Goal: Task Accomplishment & Management: Manage account settings

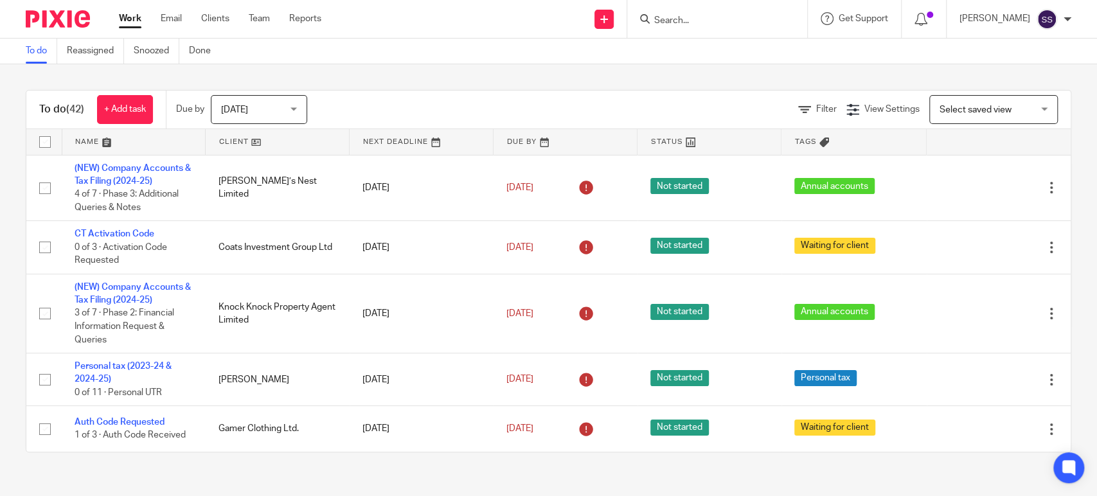
click at [690, 12] on form at bounding box center [721, 19] width 137 height 16
click at [699, 18] on input "Search" at bounding box center [711, 21] width 116 height 12
type input "penat"
click at [698, 51] on link at bounding box center [730, 49] width 159 height 19
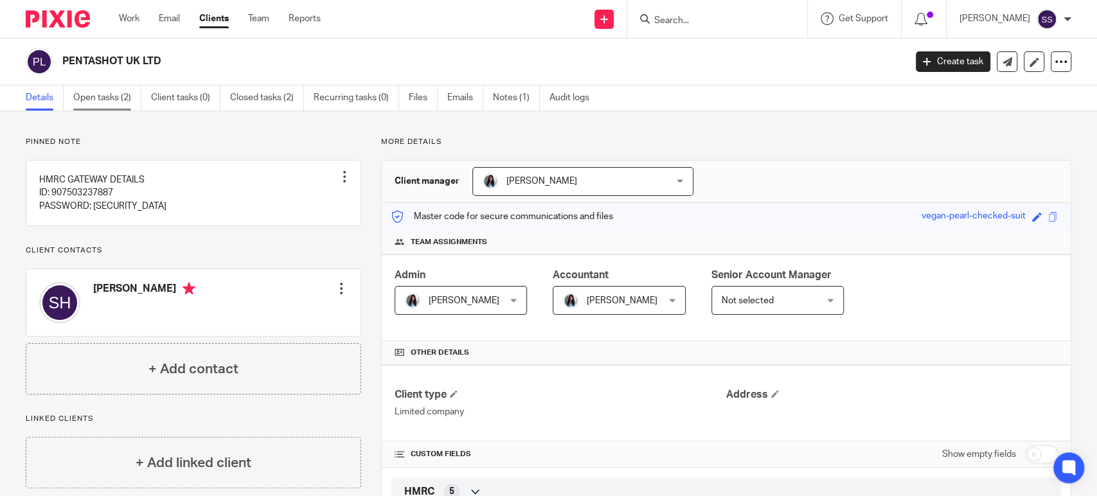
click at [112, 96] on link "Open tasks (2)" at bounding box center [107, 97] width 68 height 25
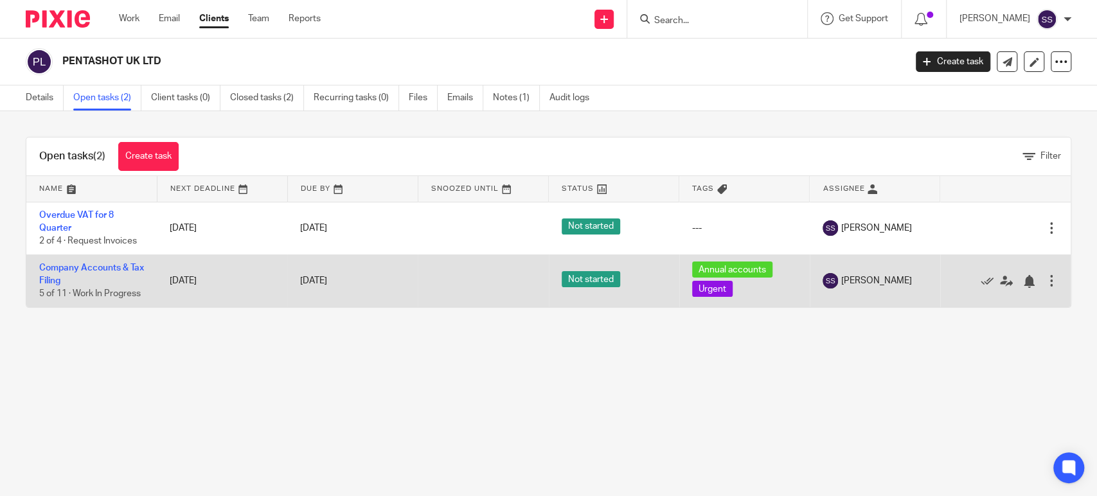
click at [46, 274] on td "Company Accounts & Tax Filing 5 of 11 · Work In Progress" at bounding box center [91, 281] width 130 height 53
click at [47, 274] on td "Company Accounts & Tax Filing 5 of 11 · Work In Progress" at bounding box center [91, 281] width 130 height 53
click at [47, 267] on link "Company Accounts & Tax Filing" at bounding box center [91, 275] width 105 height 22
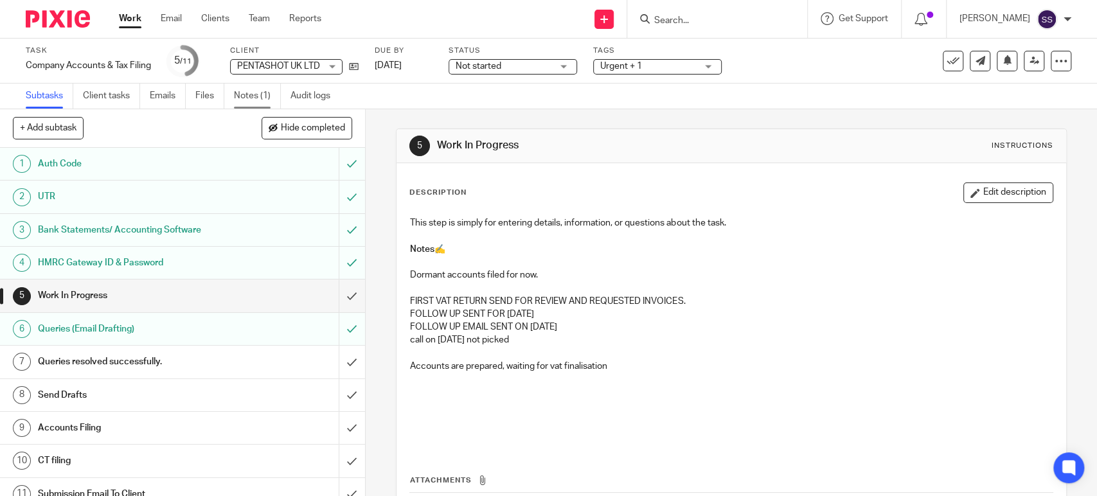
click at [245, 96] on link "Notes (1)" at bounding box center [257, 96] width 47 height 25
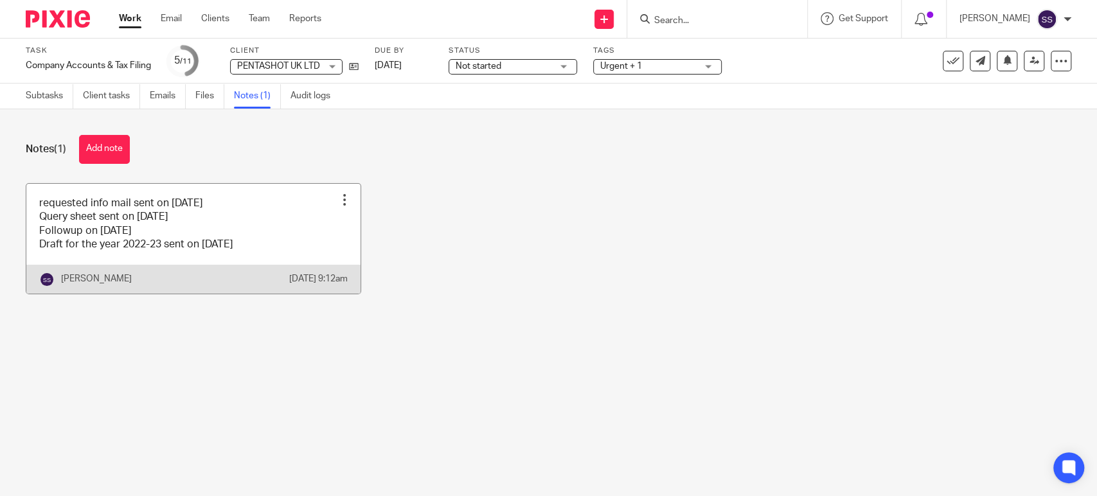
click at [172, 262] on link at bounding box center [193, 239] width 334 height 110
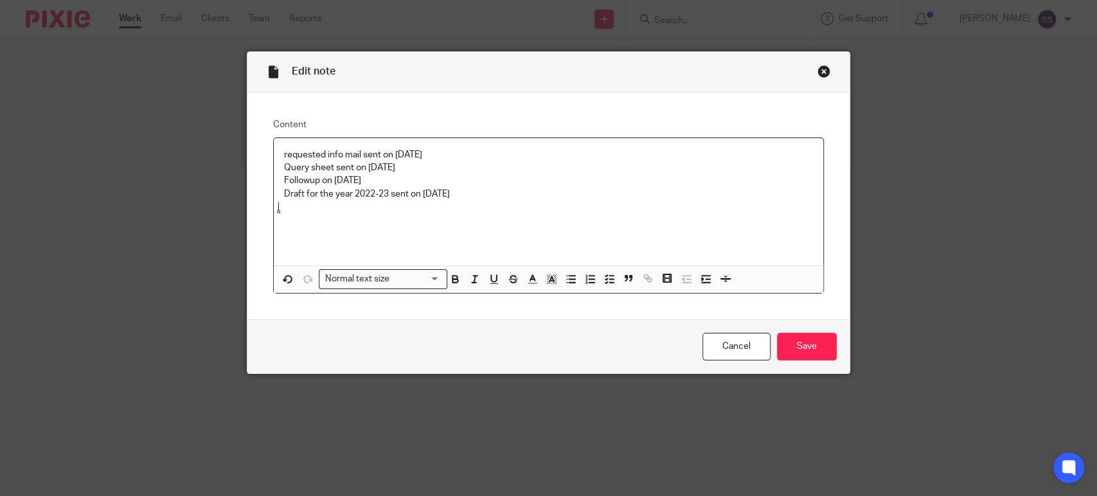
click at [819, 68] on div "Close this dialog window" at bounding box center [824, 71] width 13 height 13
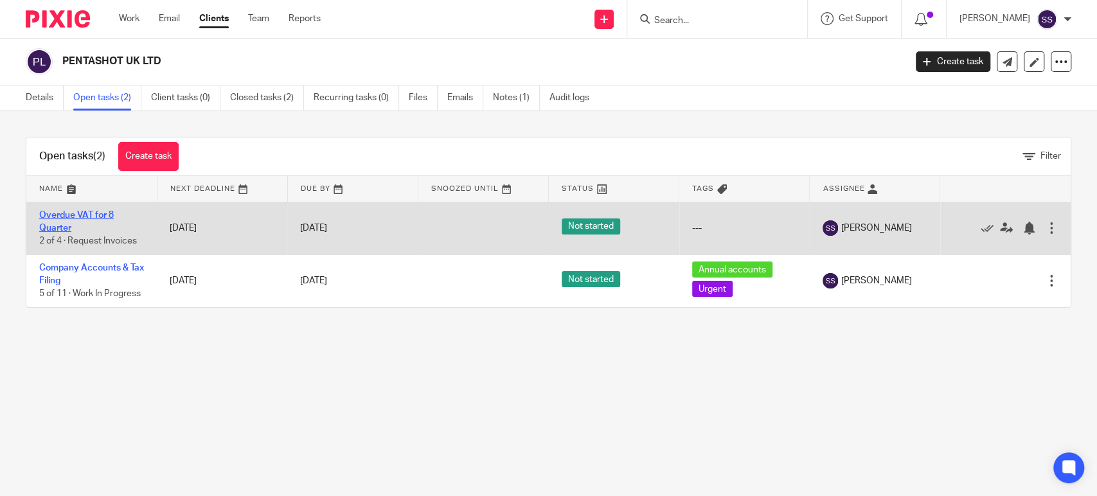
click at [53, 212] on link "Overdue VAT for 8 Quarter" at bounding box center [76, 222] width 75 height 22
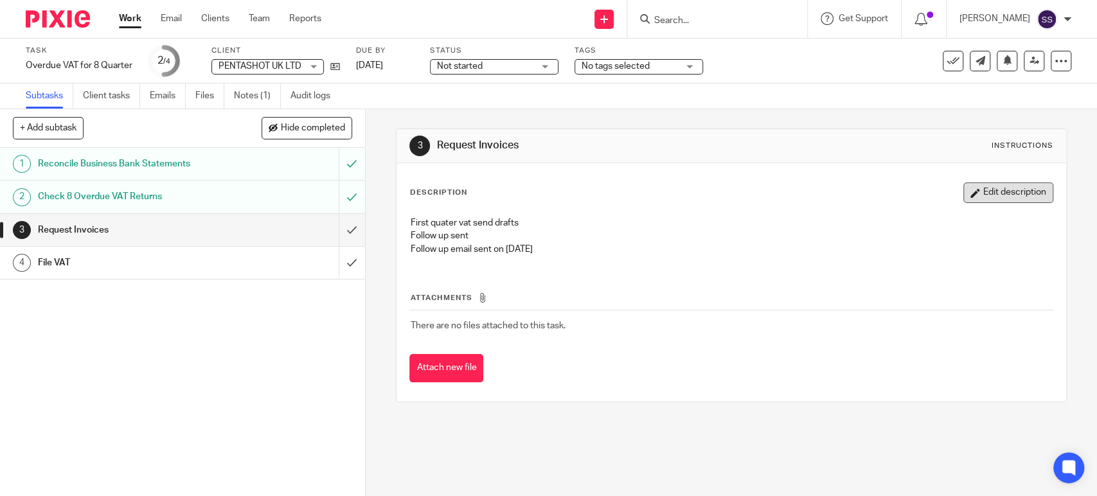
click at [964, 198] on button "Edit description" at bounding box center [1009, 193] width 90 height 21
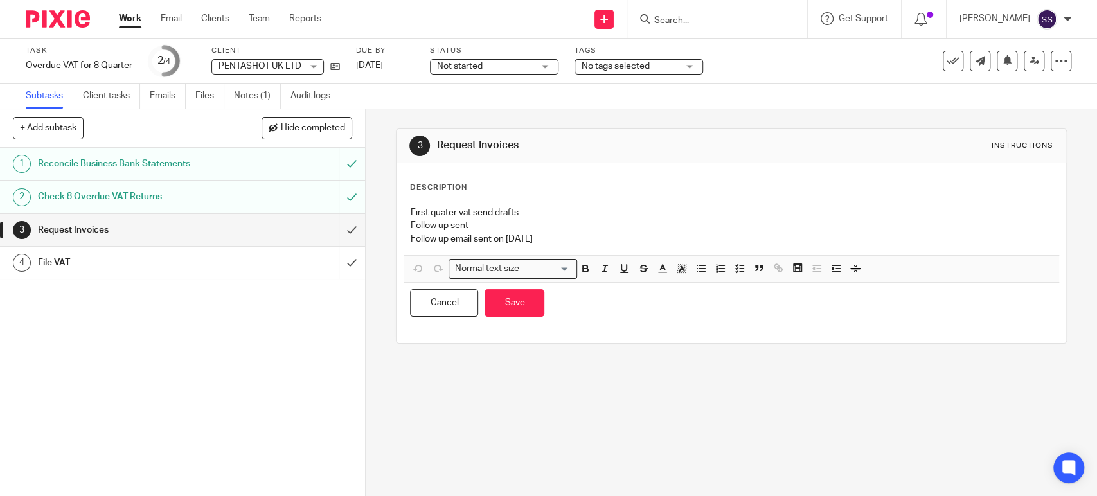
click at [623, 238] on p "Follow up email sent on 11 feb 2025" at bounding box center [731, 239] width 642 height 13
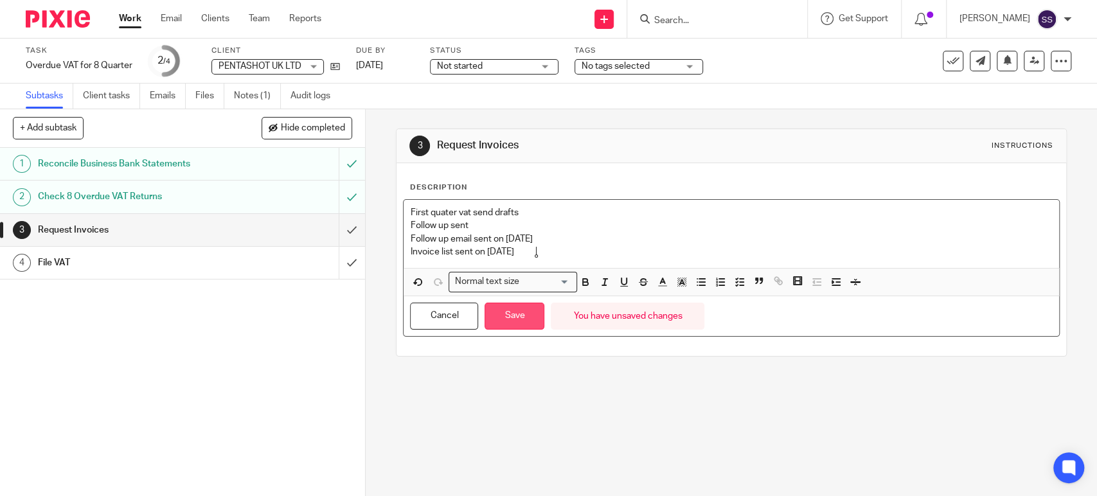
click at [503, 322] on button "Save" at bounding box center [515, 317] width 60 height 28
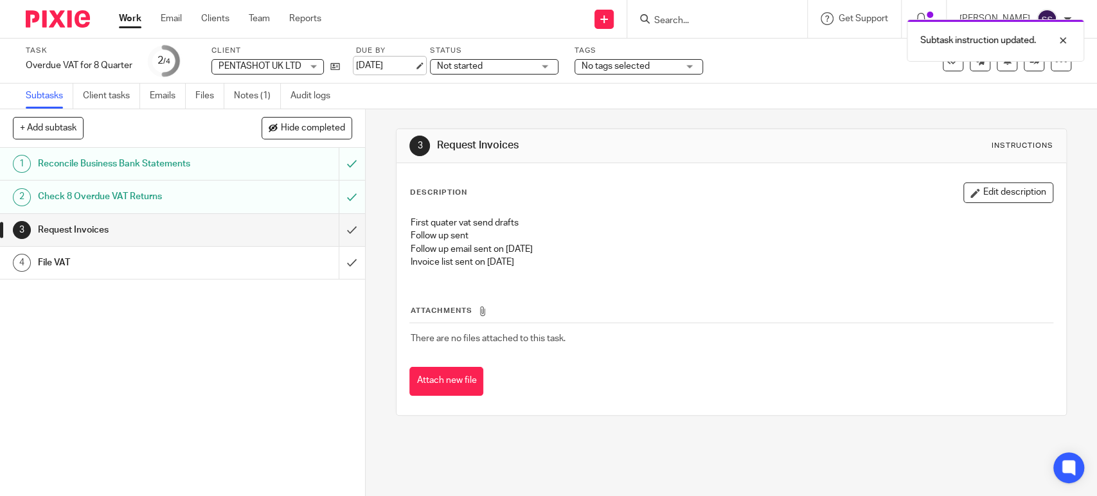
click at [399, 69] on link "25 Sep 2025" at bounding box center [385, 65] width 58 height 13
click at [98, 13] on div at bounding box center [53, 19] width 106 height 38
click at [129, 22] on link "Work" at bounding box center [130, 18] width 22 height 13
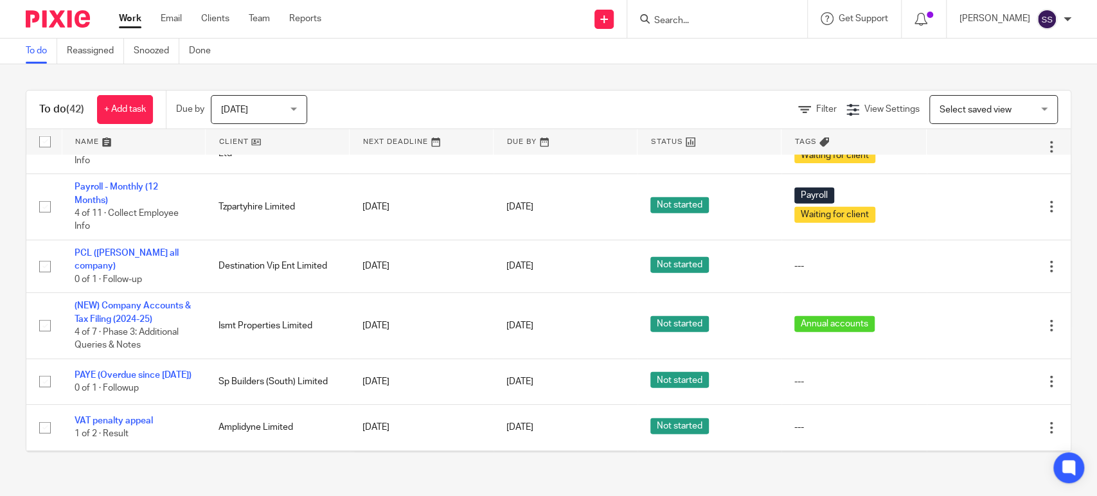
scroll to position [2006, 0]
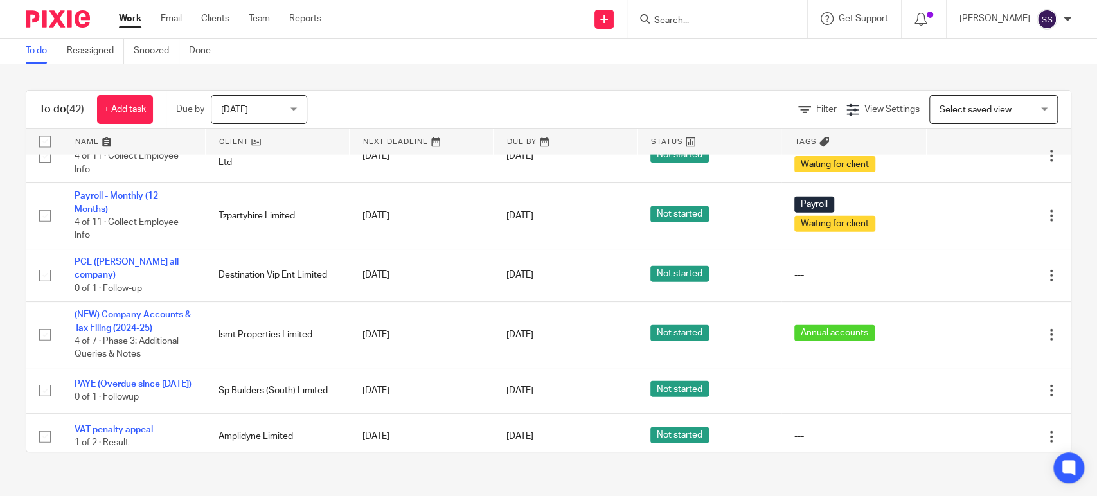
click at [652, 28] on div at bounding box center [717, 19] width 180 height 38
click at [676, 24] on input "Search" at bounding box center [711, 21] width 116 height 12
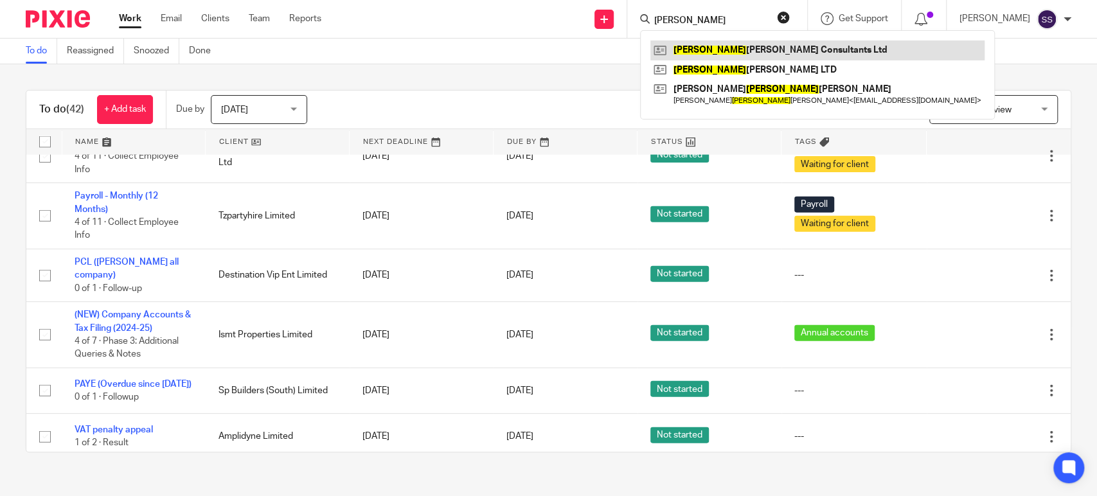
type input "rhys"
click at [712, 47] on link at bounding box center [818, 49] width 334 height 19
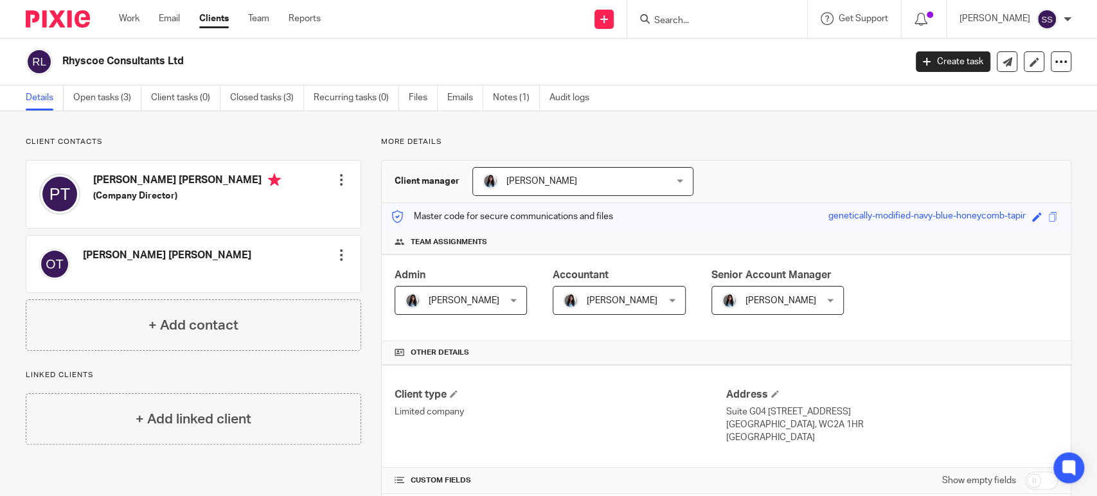
click at [100, 178] on h4 "[PERSON_NAME] [PERSON_NAME]" at bounding box center [187, 182] width 188 height 16
copy h4 "Paul"
click at [139, 13] on link "Work" at bounding box center [129, 18] width 21 height 13
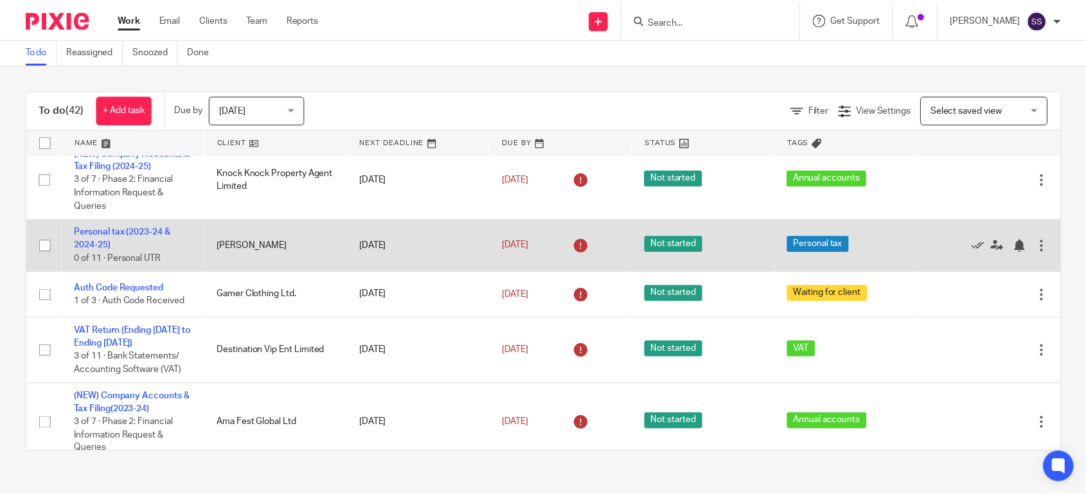
scroll to position [143, 0]
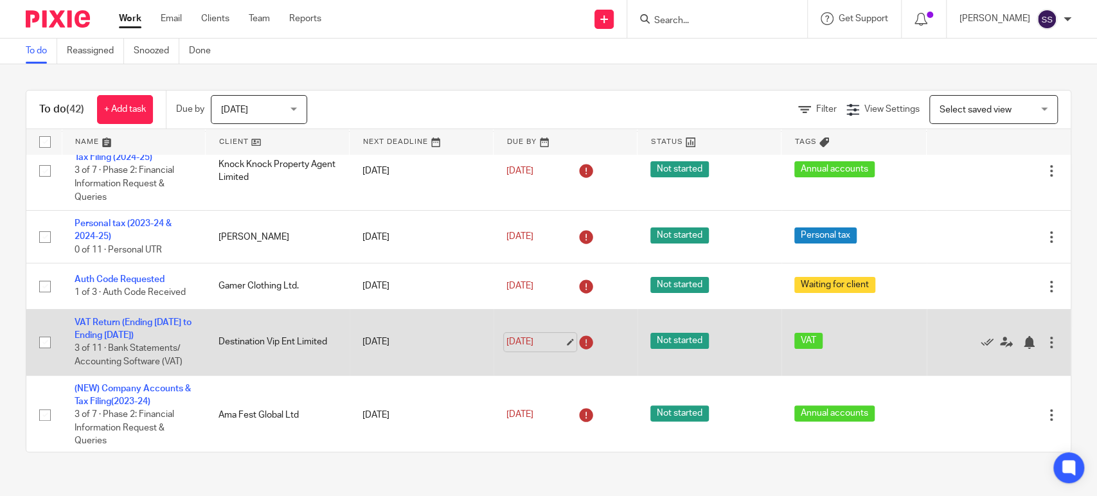
click at [532, 339] on link "23 Sep 2025" at bounding box center [536, 342] width 58 height 13
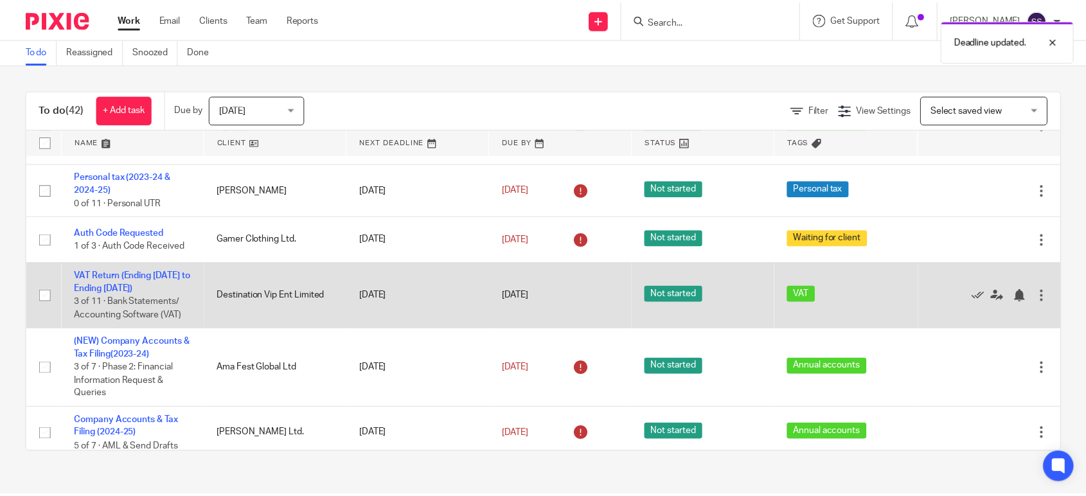
scroll to position [214, 0]
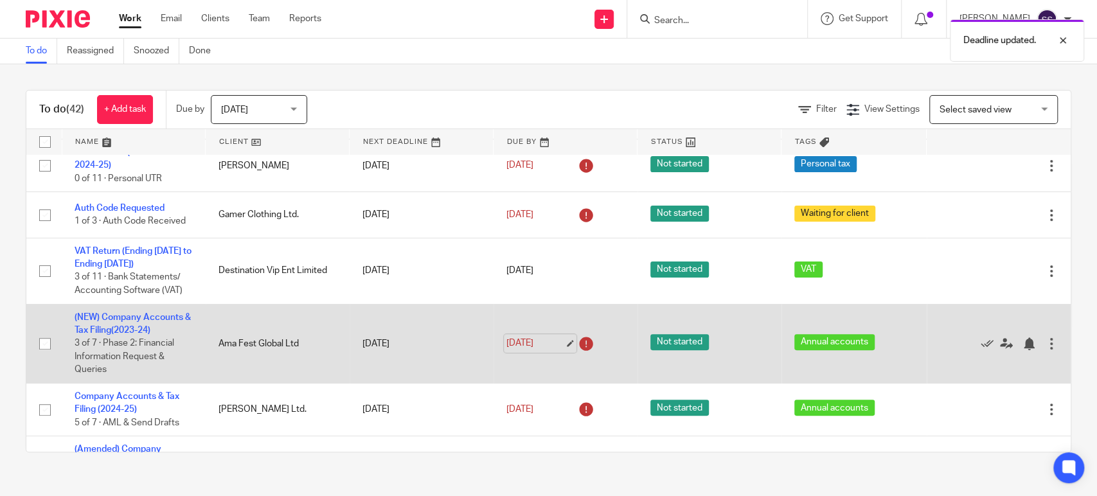
click at [546, 338] on link "23 Sep 2025" at bounding box center [536, 343] width 58 height 13
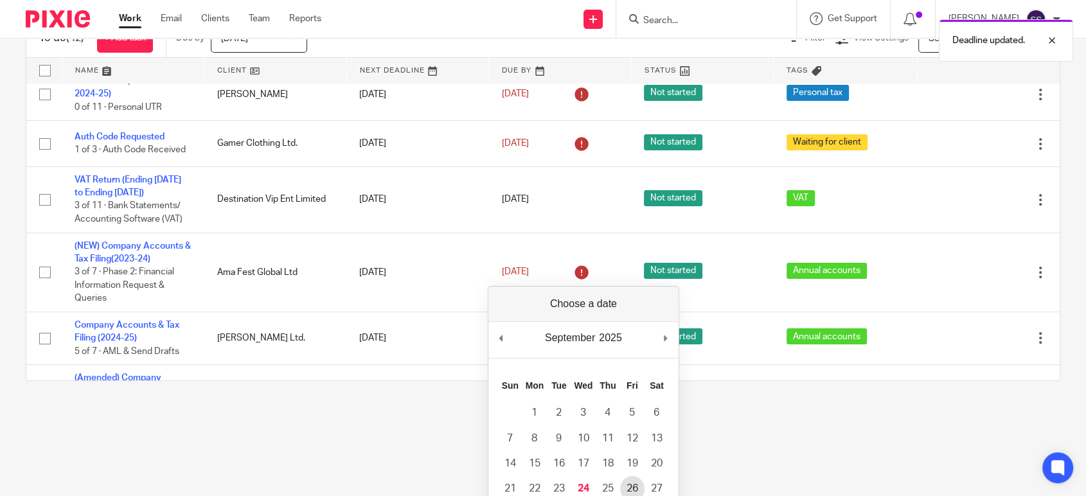
scroll to position [143, 0]
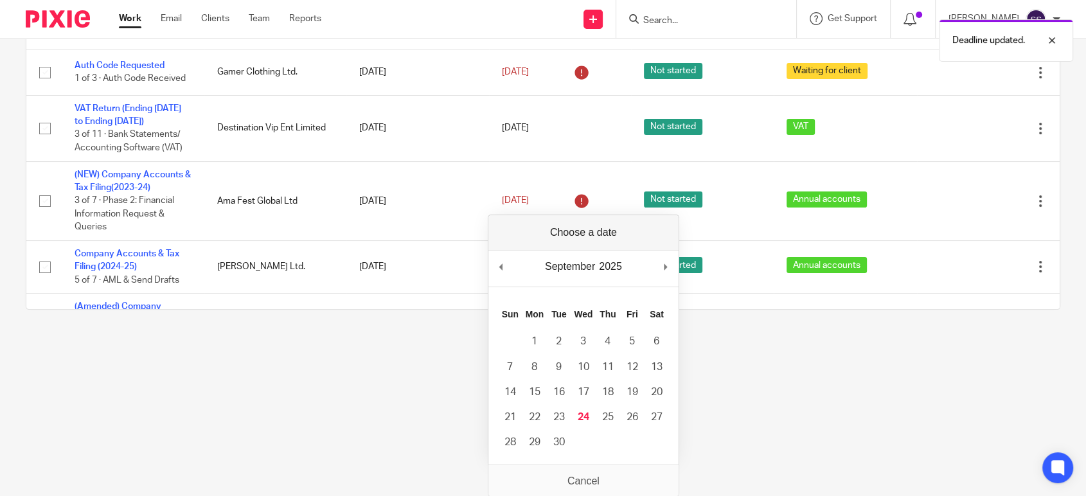
click at [303, 354] on html "Work Email Clients Team Reports Work Email Clients Team Reports Settings Send n…" at bounding box center [543, 105] width 1086 height 496
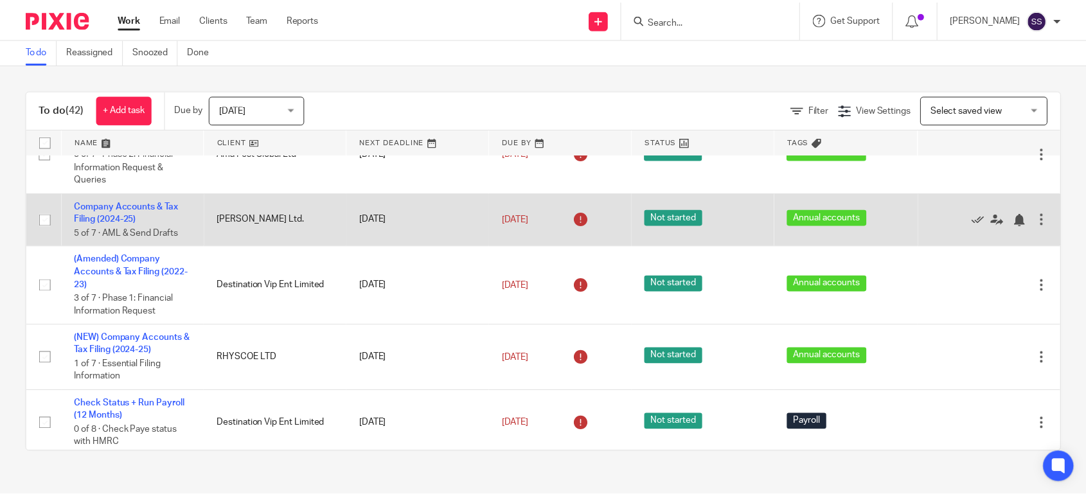
scroll to position [428, 0]
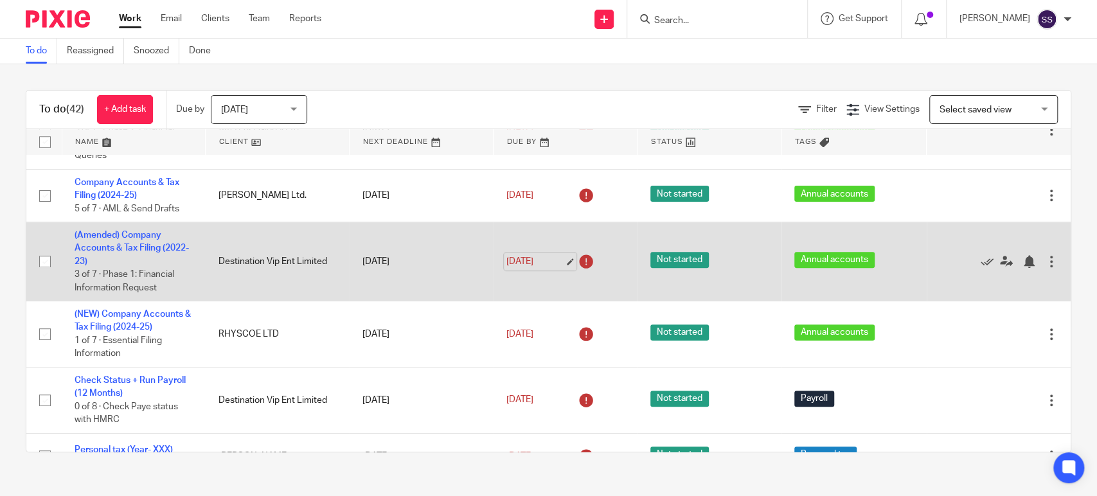
click at [538, 261] on link "[DATE]" at bounding box center [536, 261] width 58 height 13
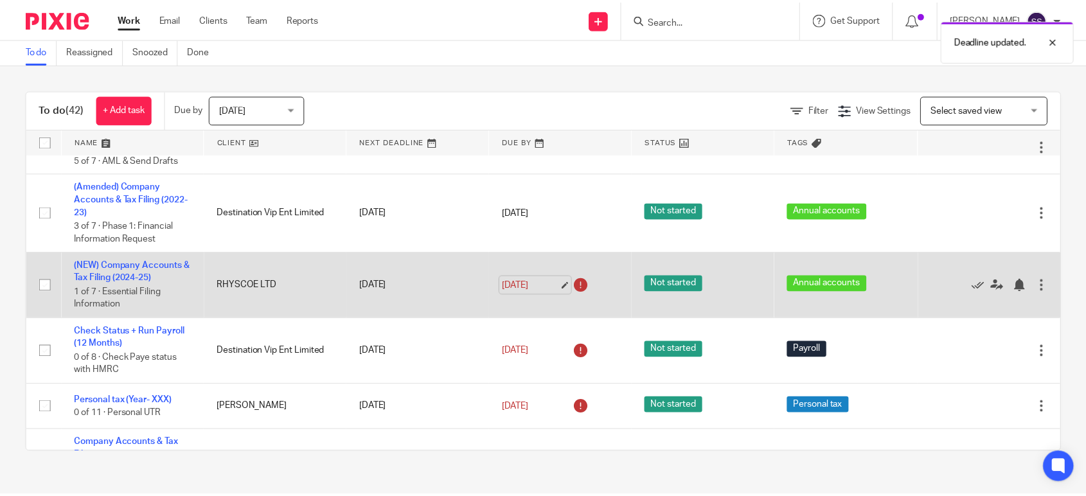
scroll to position [499, 0]
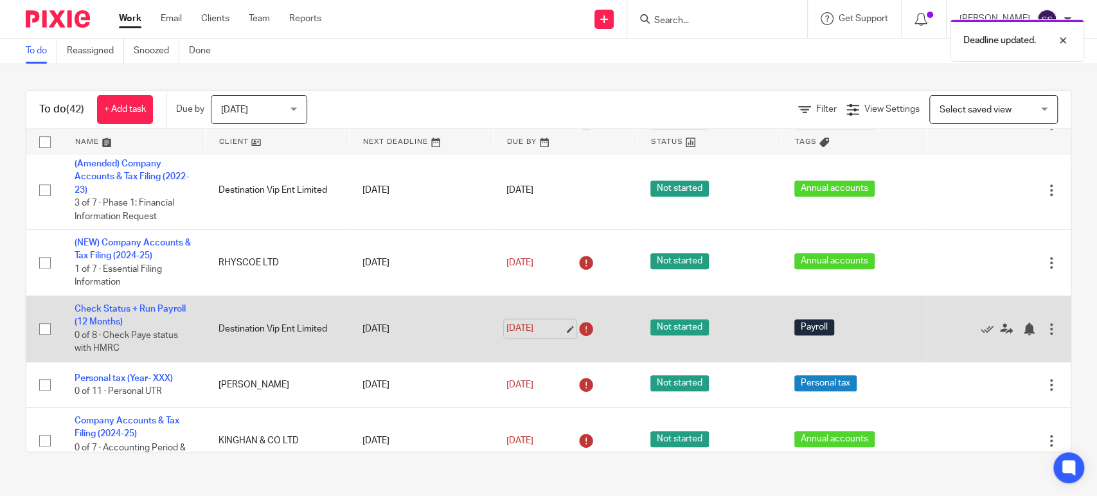
click at [537, 336] on link "[DATE]" at bounding box center [536, 328] width 58 height 13
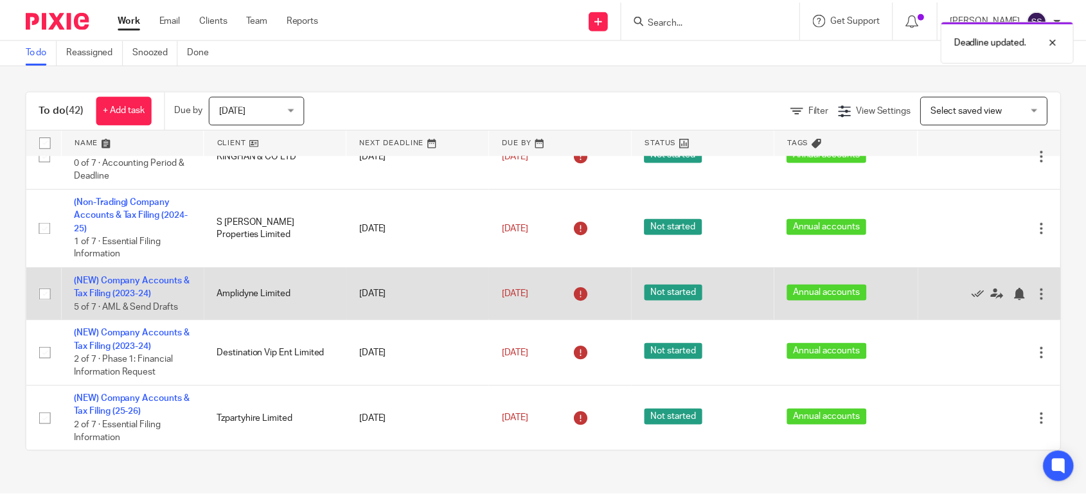
scroll to position [786, 0]
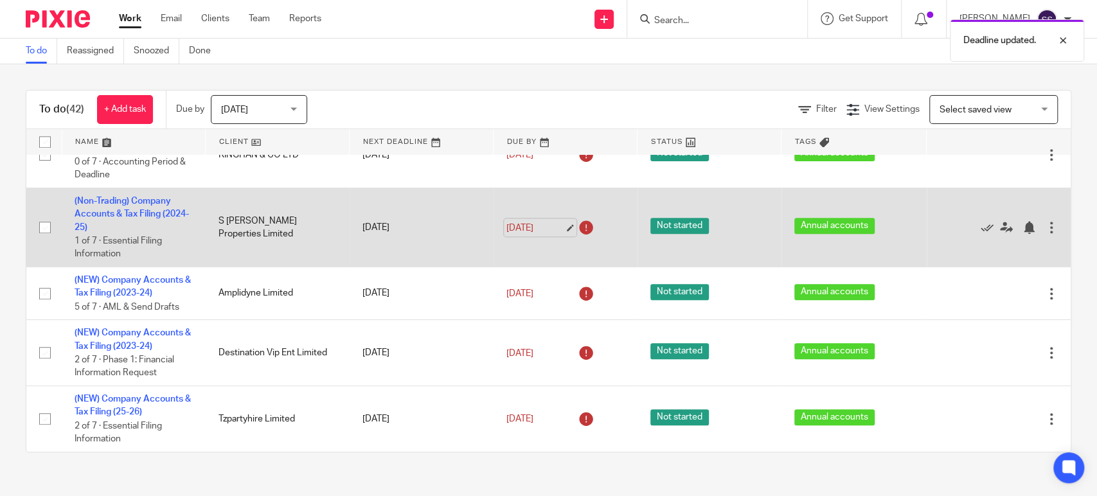
click at [546, 230] on link "[DATE]" at bounding box center [536, 227] width 58 height 13
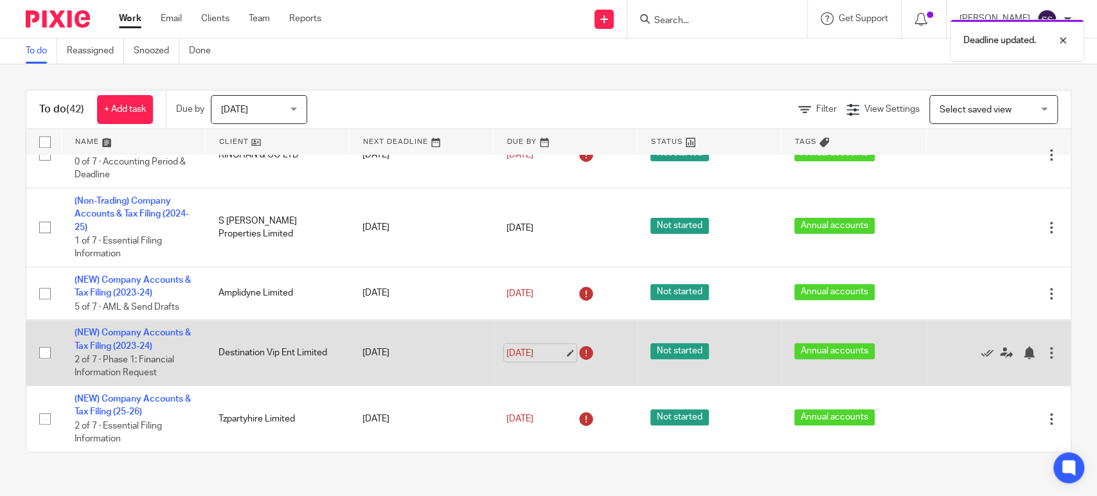
click at [540, 350] on link "[DATE]" at bounding box center [536, 352] width 58 height 13
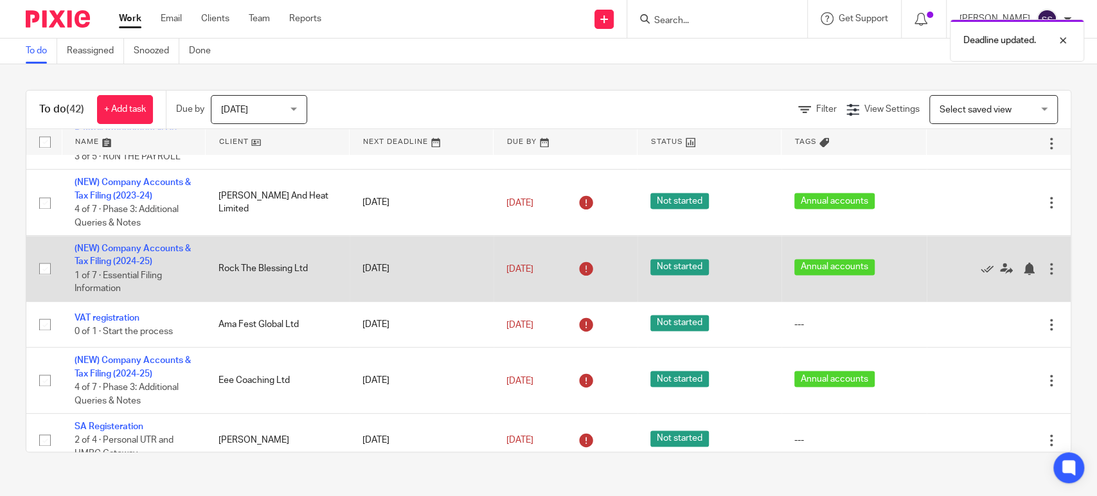
scroll to position [1286, 0]
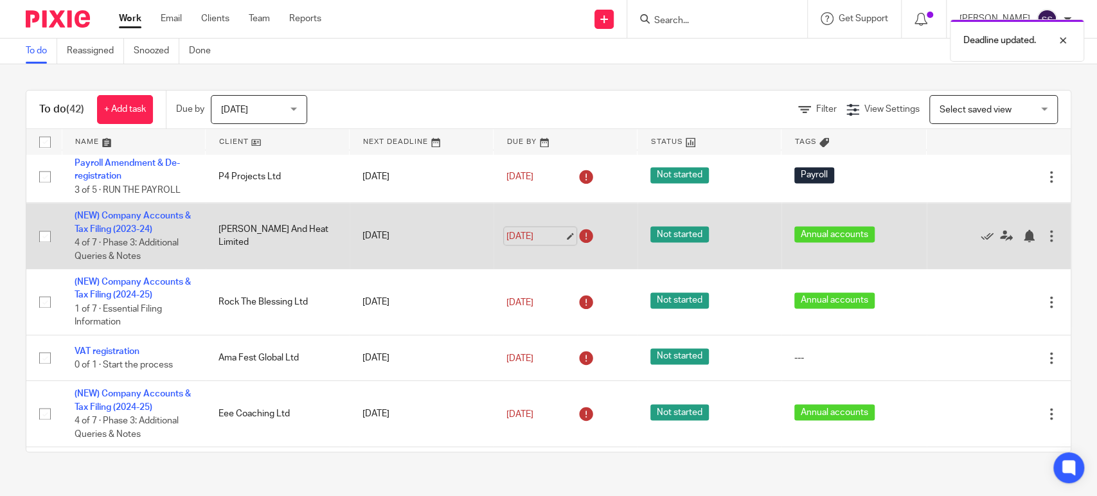
click at [535, 241] on link "[DATE]" at bounding box center [536, 235] width 58 height 13
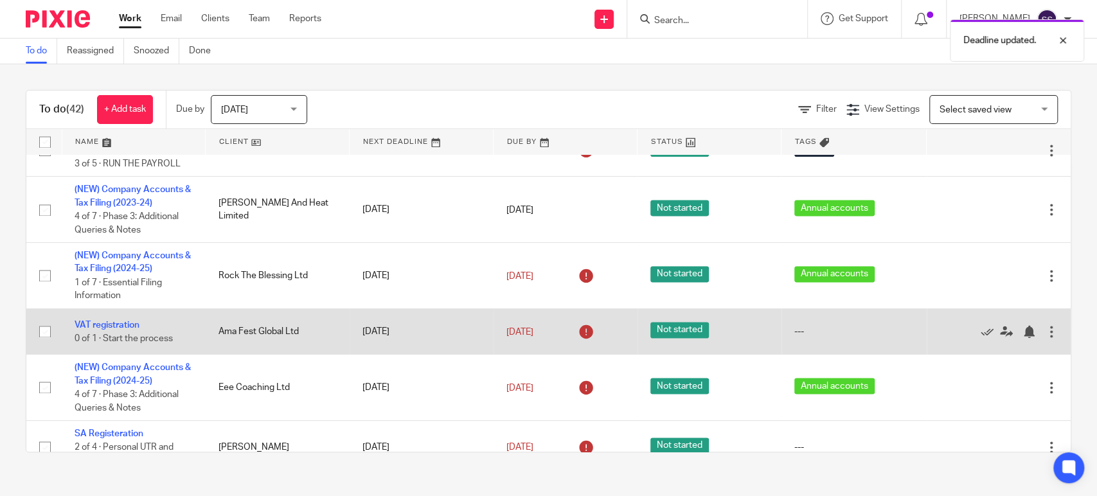
scroll to position [1357, 0]
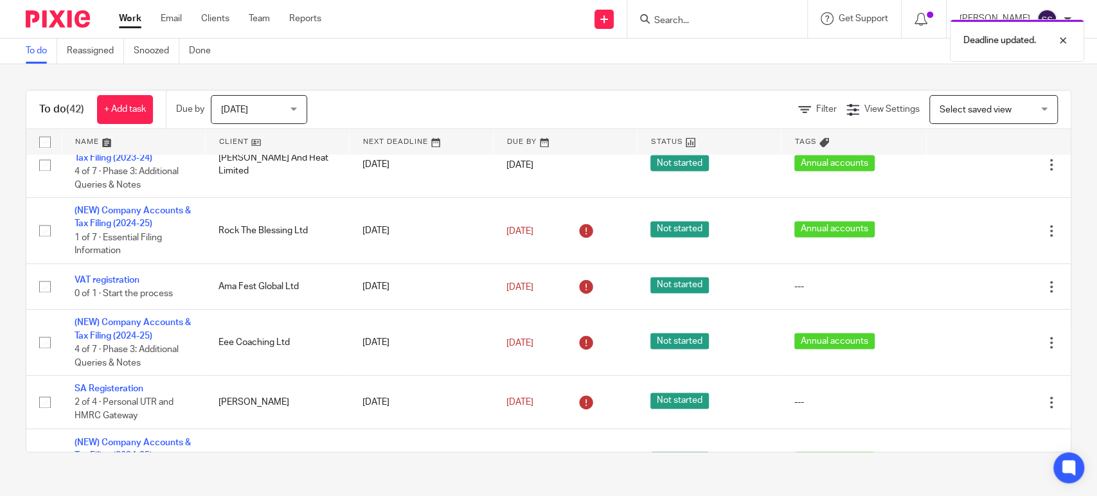
click at [136, 15] on link "Work" at bounding box center [130, 18] width 22 height 13
